Goal: Information Seeking & Learning: Learn about a topic

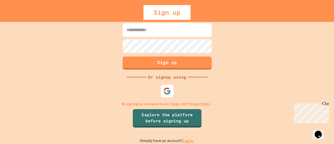
click at [181, 26] on input at bounding box center [167, 30] width 89 height 14
type input "**********"
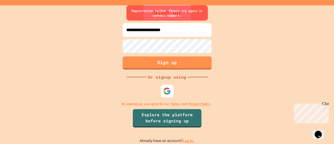
click at [186, 32] on input "**********" at bounding box center [167, 30] width 89 height 14
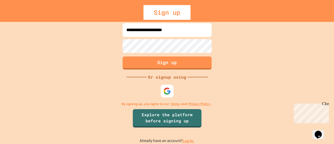
type input "**********"
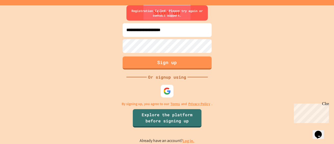
click at [191, 142] on link "Log in." at bounding box center [189, 140] width 12 height 5
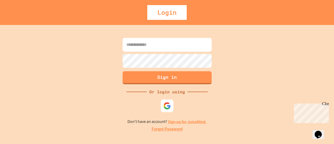
click at [174, 48] on input at bounding box center [167, 45] width 89 height 14
type input "**********"
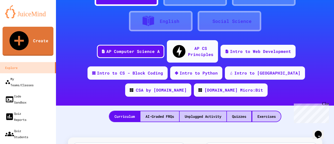
scroll to position [38, 0]
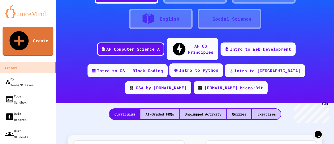
click at [179, 63] on div "Intro to Python" at bounding box center [197, 70] width 54 height 14
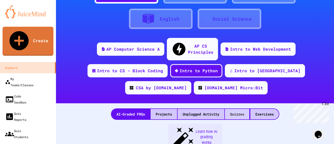
click at [238, 109] on div "Quizzes" at bounding box center [237, 114] width 24 height 10
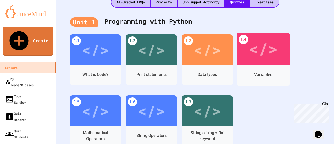
scroll to position [152, 0]
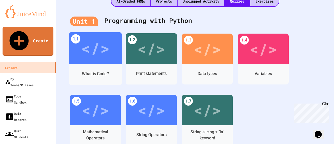
click at [149, 67] on div "Print statements" at bounding box center [151, 74] width 51 height 14
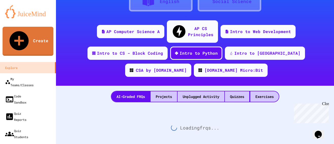
scroll to position [152, 0]
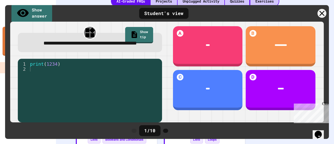
scroll to position [5, 0]
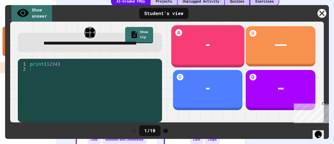
click at [215, 51] on div "A ****" at bounding box center [207, 46] width 73 height 42
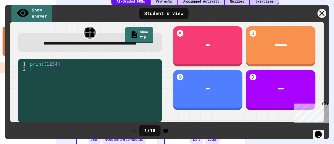
click at [166, 131] on icon at bounding box center [166, 131] width 0 height 0
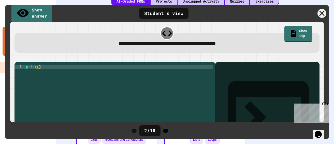
click at [166, 131] on icon at bounding box center [166, 131] width 0 height 0
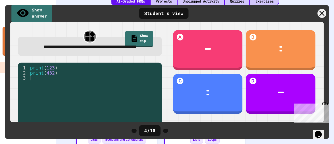
click at [166, 131] on icon at bounding box center [166, 131] width 0 height 0
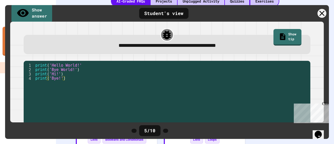
click at [166, 131] on icon at bounding box center [166, 131] width 0 height 0
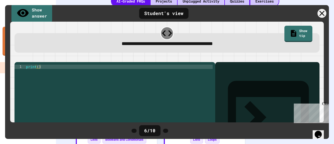
click at [166, 131] on icon at bounding box center [166, 131] width 0 height 0
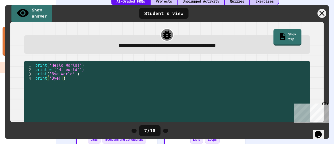
click at [166, 131] on icon at bounding box center [166, 131] width 0 height 0
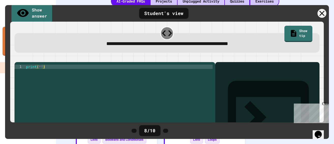
click at [166, 131] on icon at bounding box center [166, 131] width 0 height 0
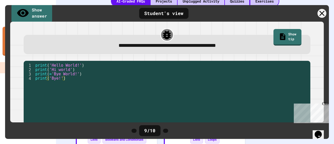
click at [166, 131] on icon at bounding box center [166, 131] width 0 height 0
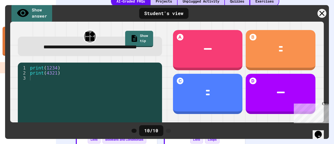
click at [323, 19] on div "Show answer Student's view" at bounding box center [167, 13] width 324 height 17
click at [323, 17] on div at bounding box center [322, 13] width 11 height 11
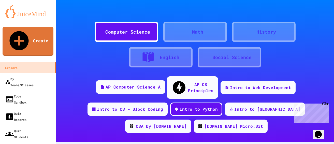
click at [112, 80] on div "AP Computer Science A" at bounding box center [131, 87] width 70 height 14
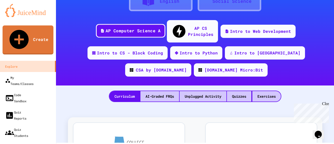
scroll to position [55, 0]
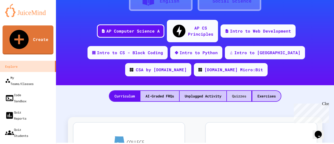
click at [238, 91] on div "Quizzes" at bounding box center [239, 96] width 24 height 10
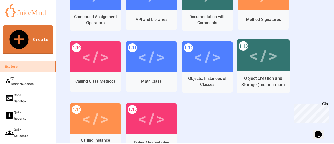
scroll to position [269, 0]
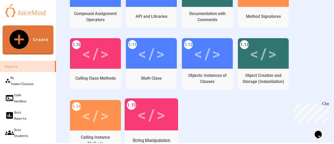
click at [157, 102] on div "</>" at bounding box center [151, 114] width 29 height 24
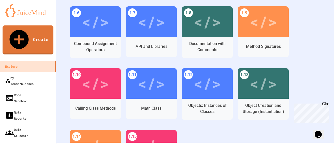
click at [327, 104] on div "Close" at bounding box center [325, 105] width 6 height 6
